Goal: Navigation & Orientation: Find specific page/section

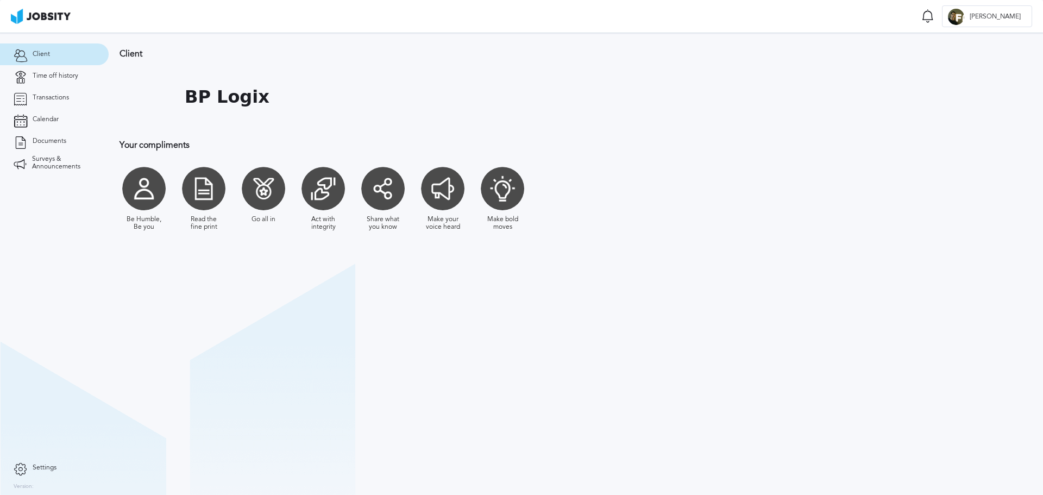
click at [68, 65] on link "Client" at bounding box center [54, 54] width 109 height 22
click at [56, 83] on link "Time off history" at bounding box center [54, 76] width 109 height 22
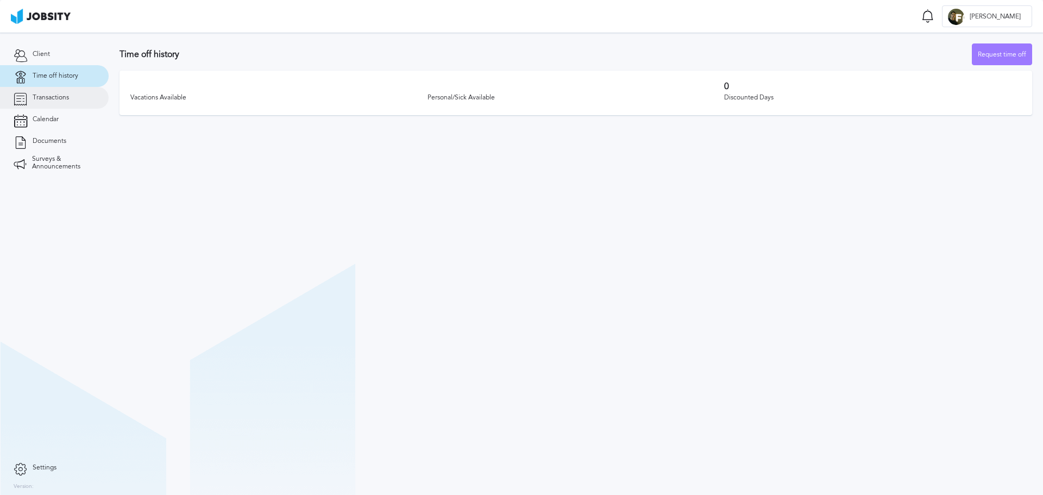
click at [67, 105] on link "Transactions" at bounding box center [54, 98] width 109 height 22
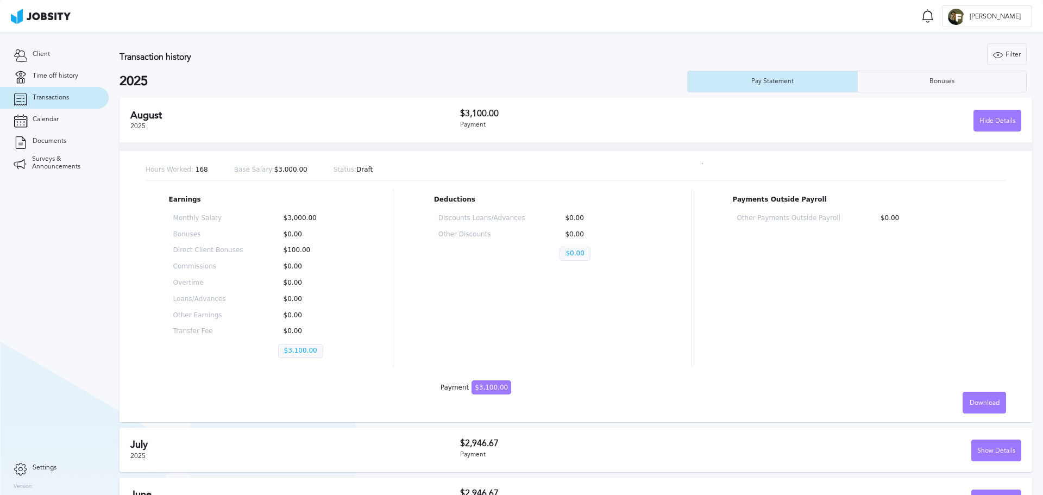
click at [381, 119] on h2 "August" at bounding box center [295, 115] width 330 height 11
click at [77, 109] on link "Calendar" at bounding box center [54, 120] width 109 height 22
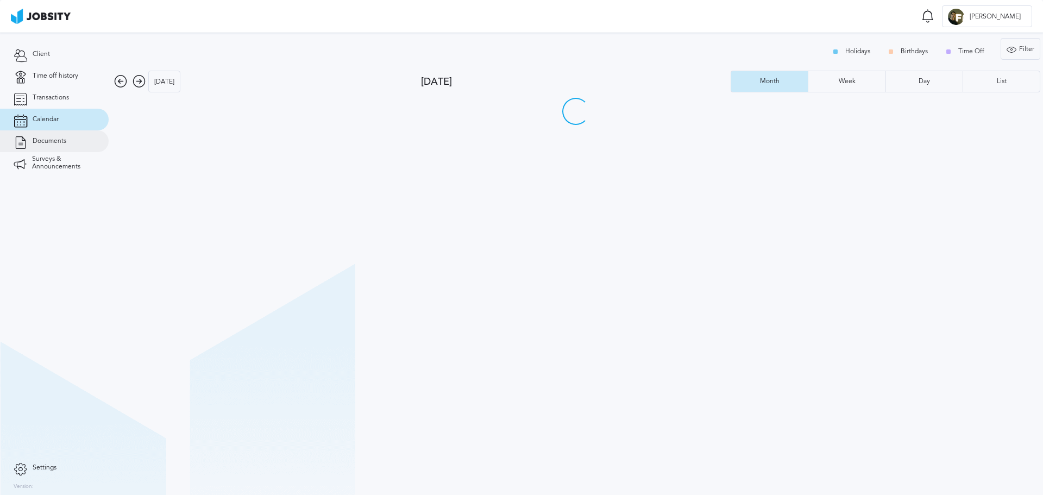
click at [67, 136] on link "Documents" at bounding box center [54, 141] width 109 height 22
